Goal: Task Accomplishment & Management: Use online tool/utility

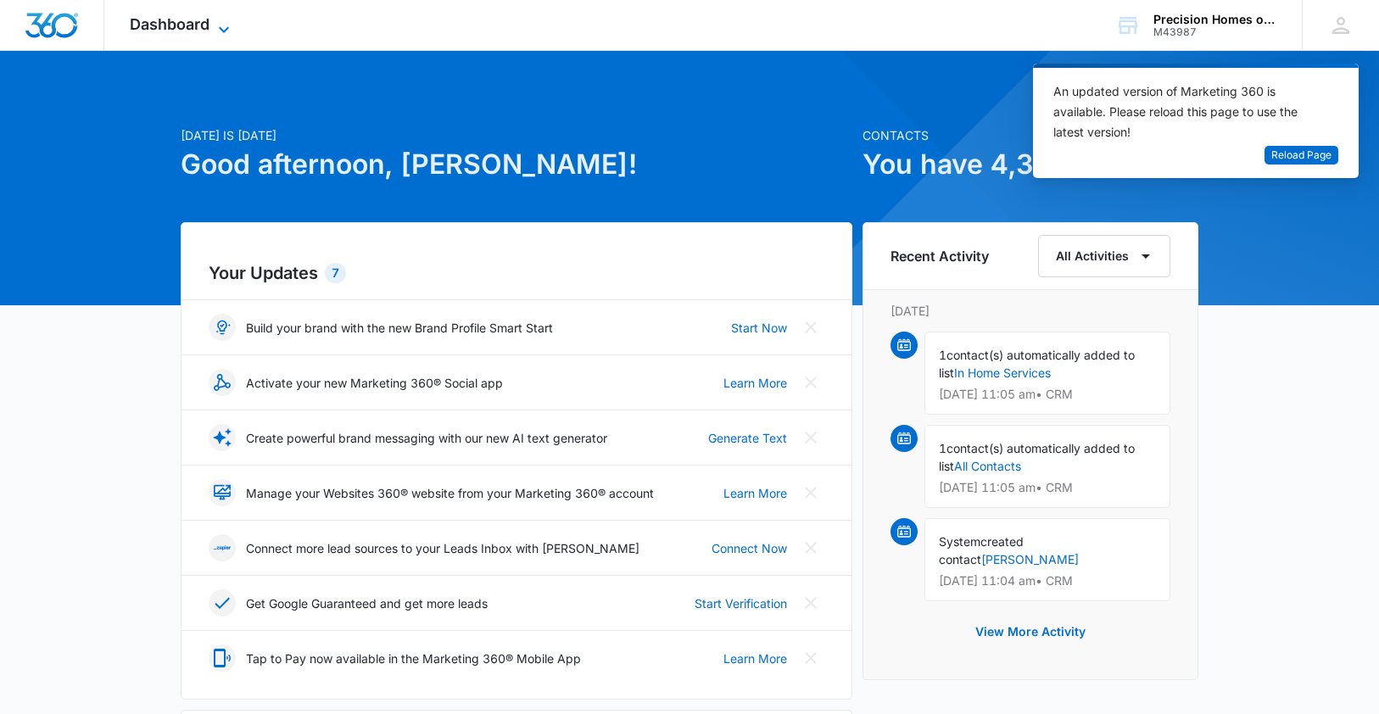
click at [150, 20] on span "Dashboard" at bounding box center [170, 24] width 80 height 18
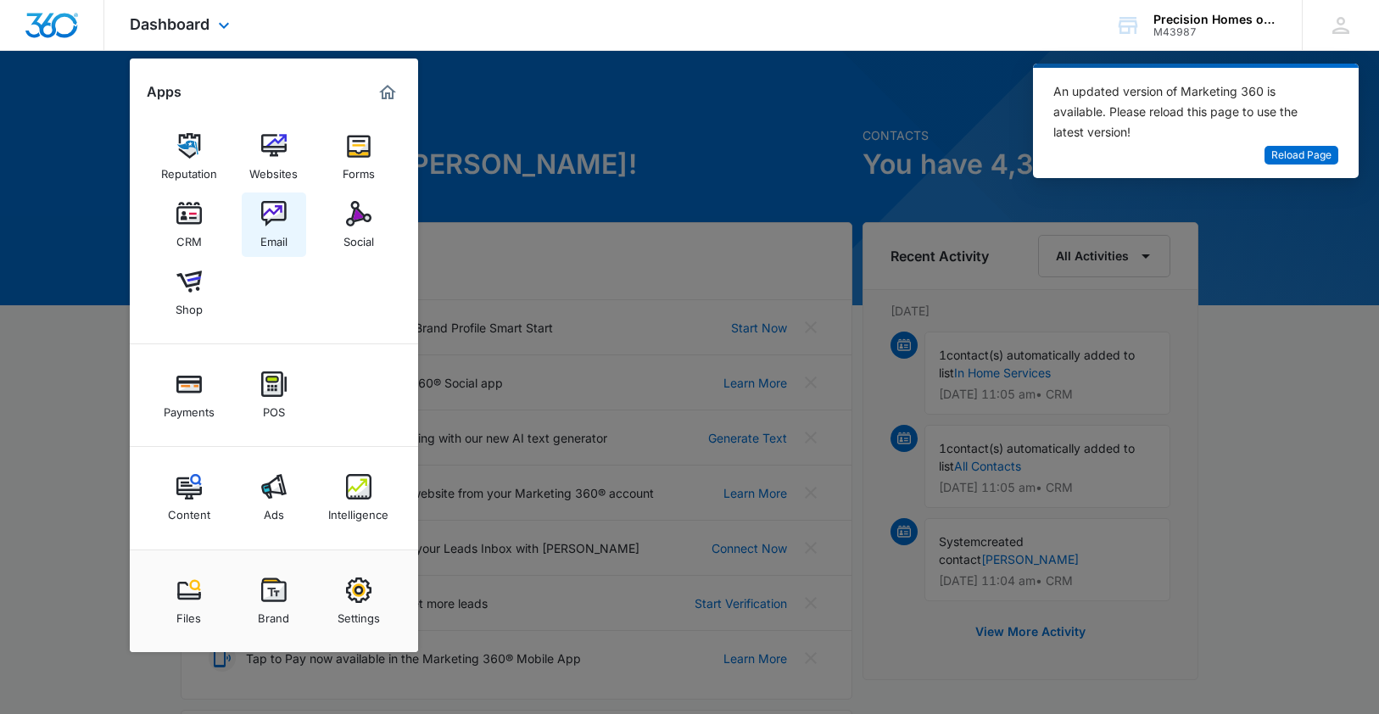
click at [268, 213] on img at bounding box center [273, 213] width 25 height 25
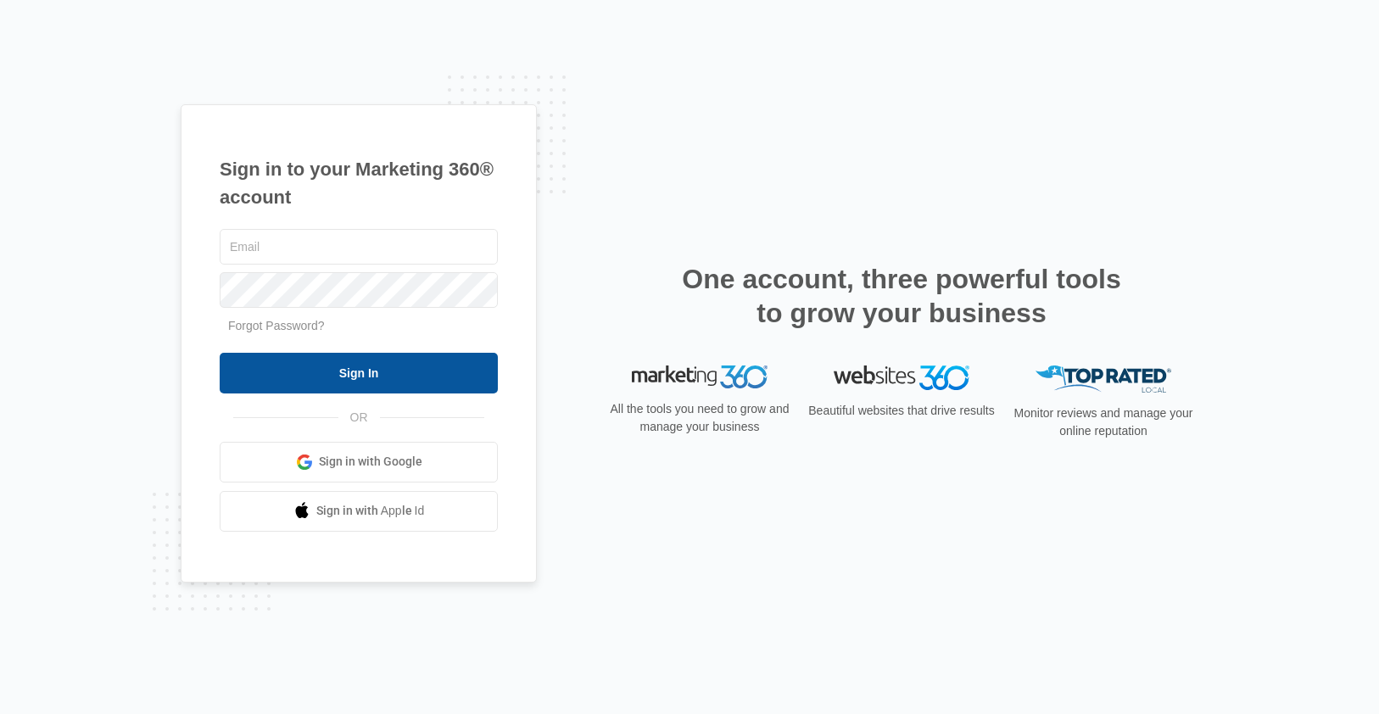
type input "[PERSON_NAME][EMAIL_ADDRESS][DOMAIN_NAME]"
click at [312, 367] on input "Sign In" at bounding box center [359, 373] width 278 height 41
